Goal: Check status: Check status

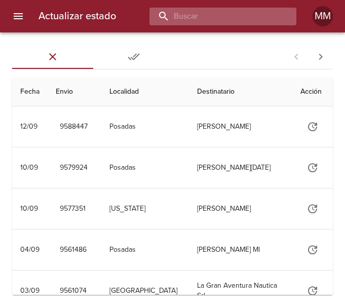
click at [240, 22] on input "buscar" at bounding box center [214, 17] width 130 height 18
type input "268344"
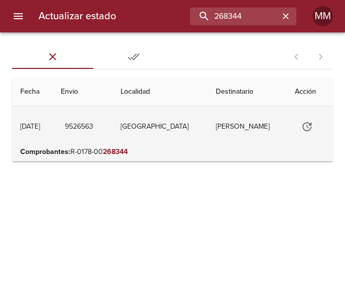
click at [306, 121] on icon "Tabla de envíos del cliente" at bounding box center [307, 126] width 12 height 12
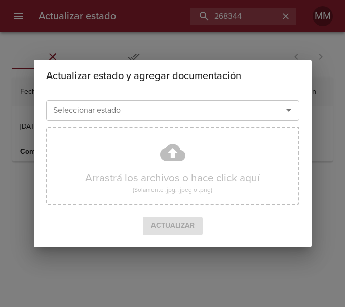
click at [201, 120] on div "Seleccionar estado" at bounding box center [172, 110] width 253 height 20
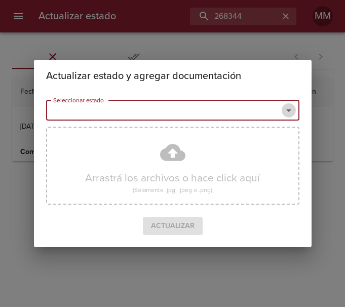
click at [293, 110] on icon "Abrir" at bounding box center [288, 110] width 12 height 12
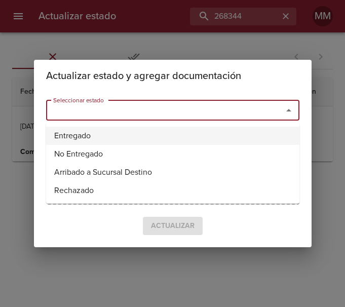
click at [221, 134] on li "Entregado" at bounding box center [172, 135] width 253 height 18
type input "Entregado"
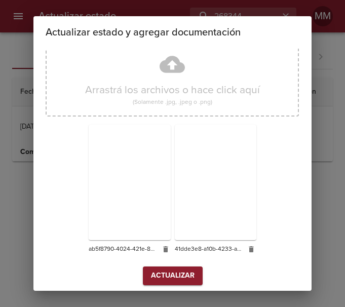
scroll to position [89, 0]
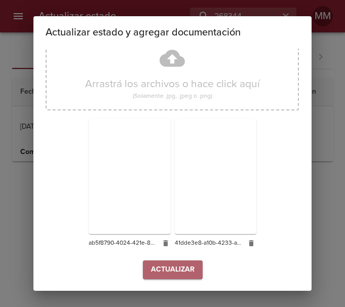
click at [180, 272] on span "Actualizar" at bounding box center [173, 269] width 44 height 13
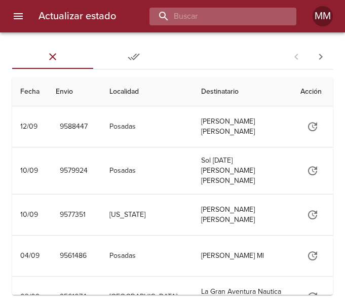
click at [230, 23] on input "buscar" at bounding box center [214, 17] width 130 height 18
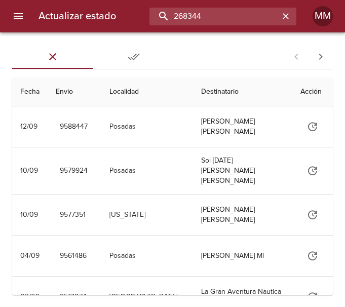
type input "268344"
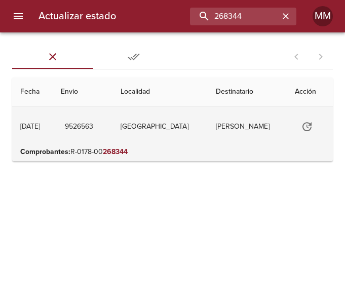
click at [262, 124] on td "[PERSON_NAME]" at bounding box center [246, 126] width 79 height 40
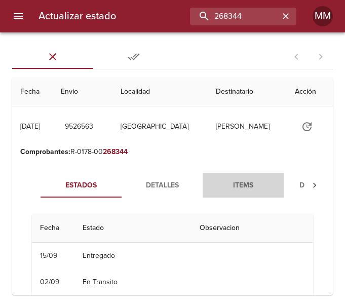
click at [254, 184] on span "Items" at bounding box center [242, 185] width 69 height 13
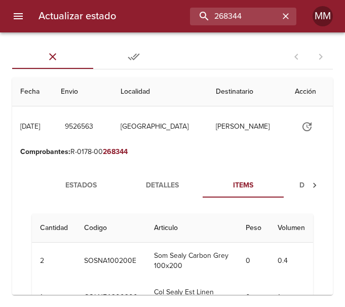
click at [88, 187] on span "Estados" at bounding box center [81, 185] width 69 height 13
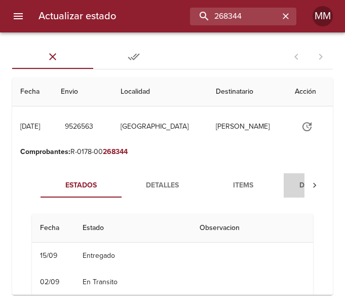
click at [295, 186] on span "Documentos" at bounding box center [323, 185] width 69 height 13
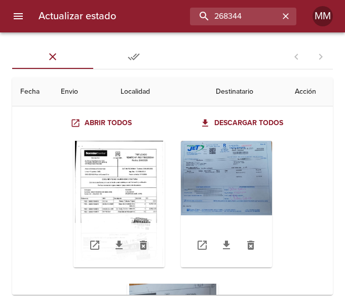
scroll to position [101, 0]
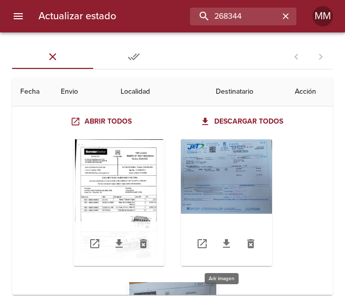
click at [217, 183] on div "Tabla de envíos del cliente" at bounding box center [226, 202] width 91 height 126
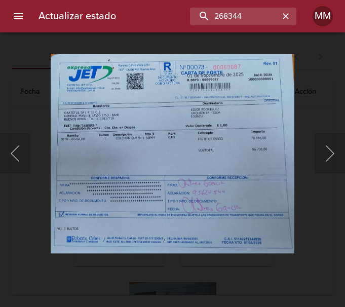
click at [334, 75] on div "Lightbox" at bounding box center [172, 153] width 345 height 307
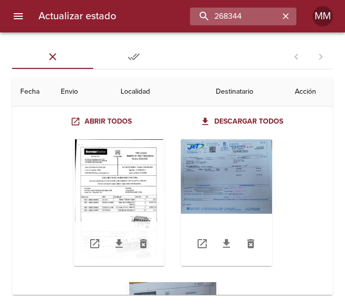
click at [285, 15] on icon "button" at bounding box center [285, 16] width 10 height 10
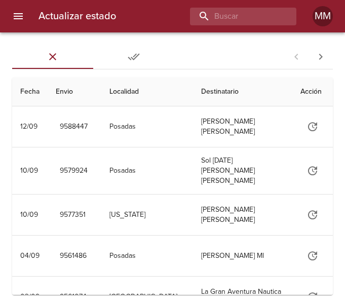
scroll to position [0, 0]
